Goal: Find specific page/section: Find specific page/section

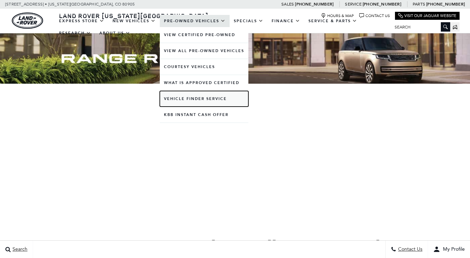
click at [183, 97] on link "Vehicle Finder Service" at bounding box center [204, 99] width 89 height 16
